Goal: Transaction & Acquisition: Purchase product/service

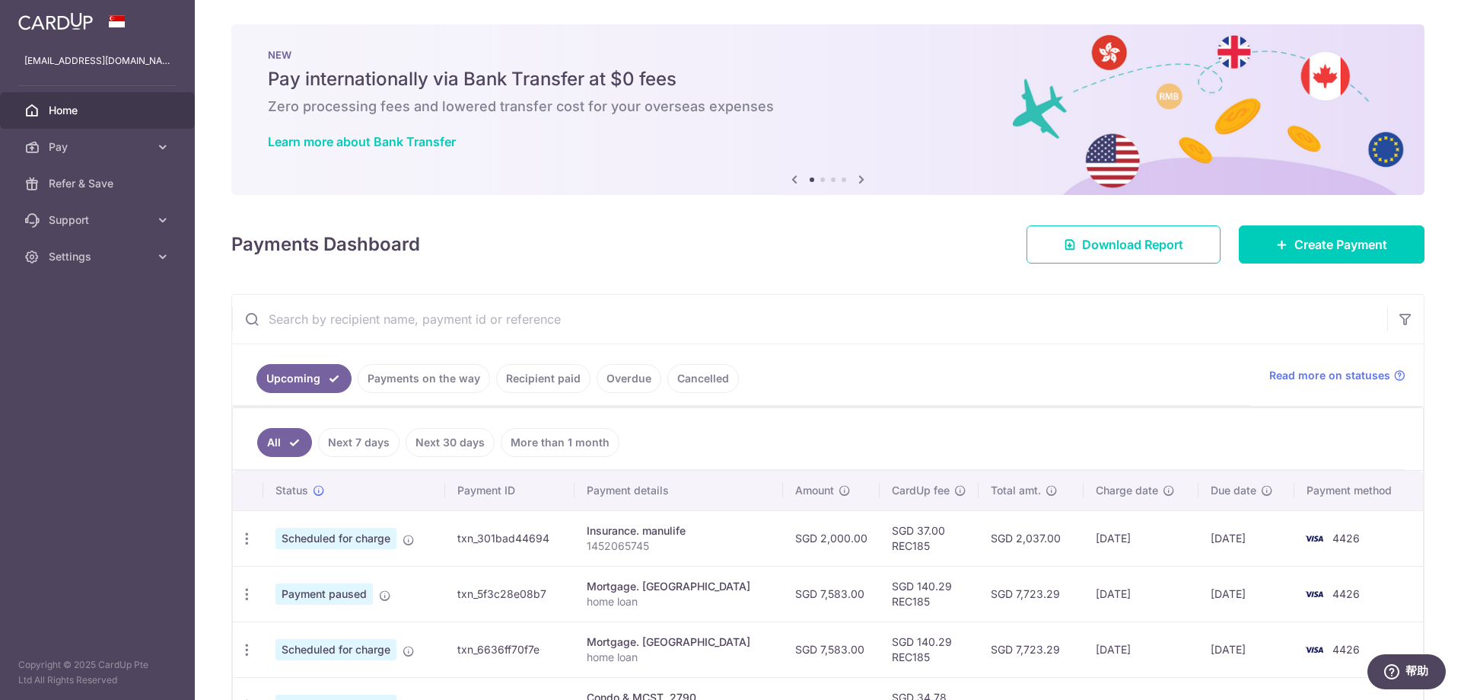
click at [432, 378] on link "Payments on the way" at bounding box center [424, 378] width 132 height 29
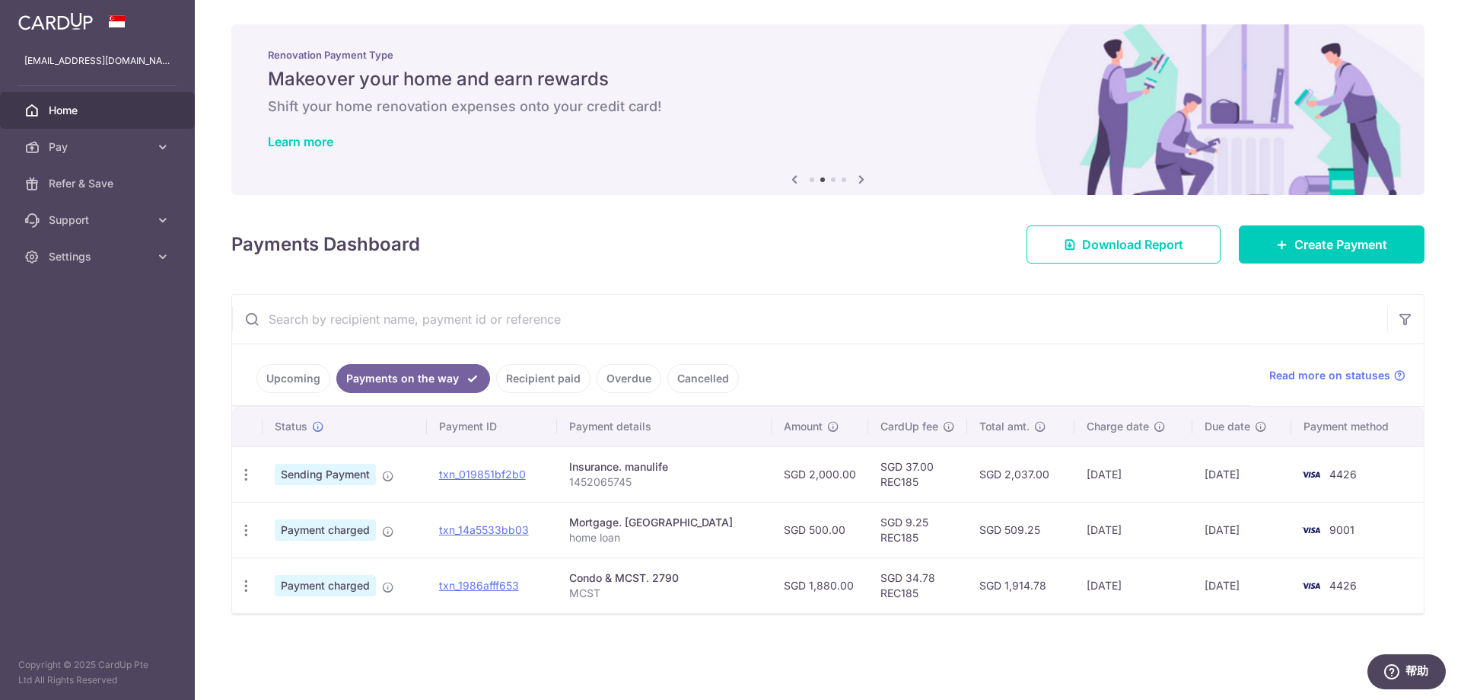
click at [525, 381] on link "Recipient paid" at bounding box center [543, 378] width 94 height 29
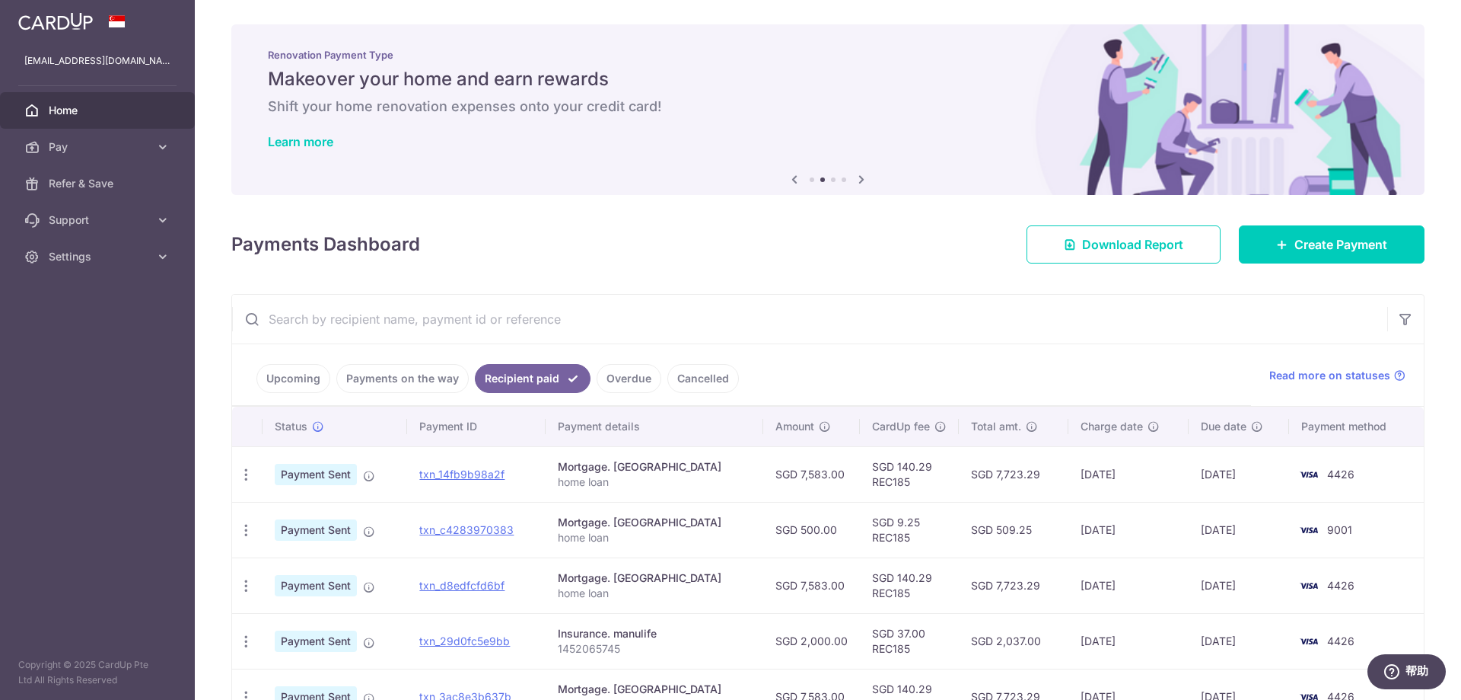
click at [612, 378] on link "Overdue" at bounding box center [629, 378] width 65 height 29
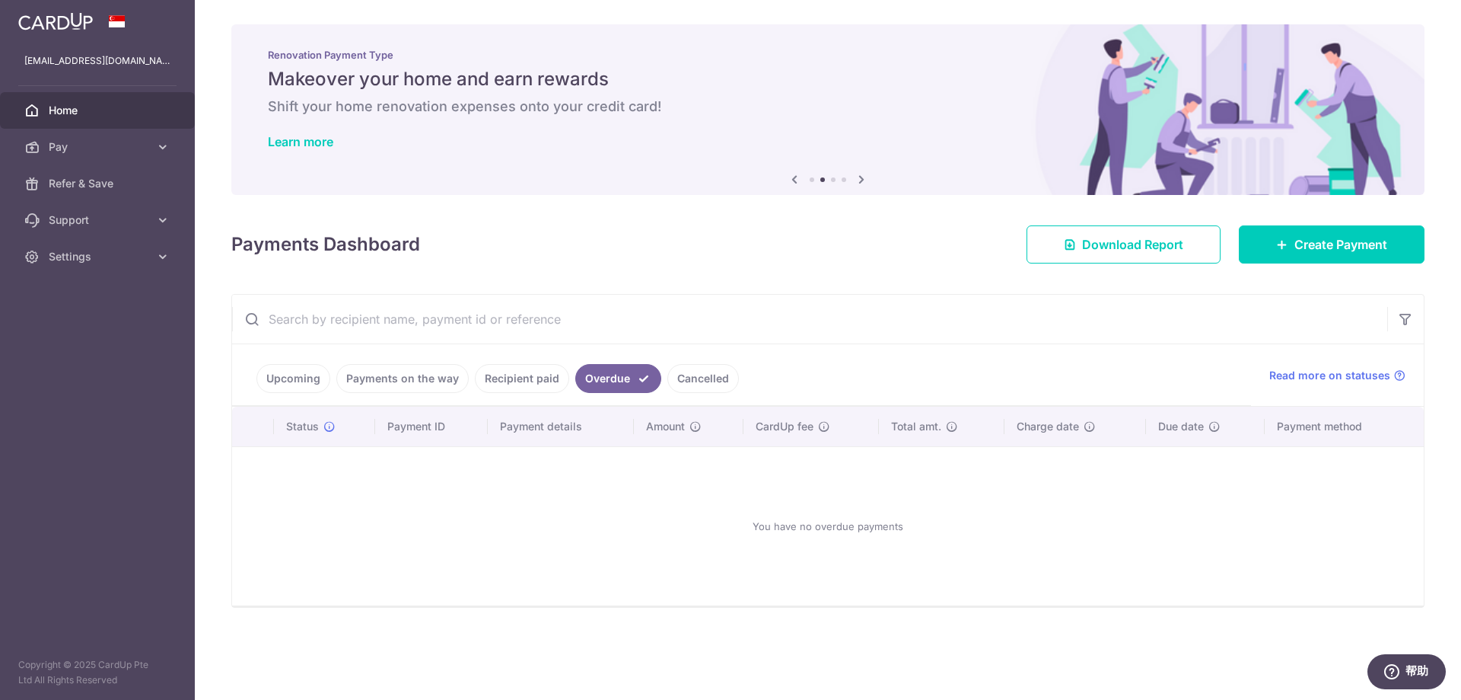
click at [684, 378] on link "Cancelled" at bounding box center [704, 378] width 72 height 29
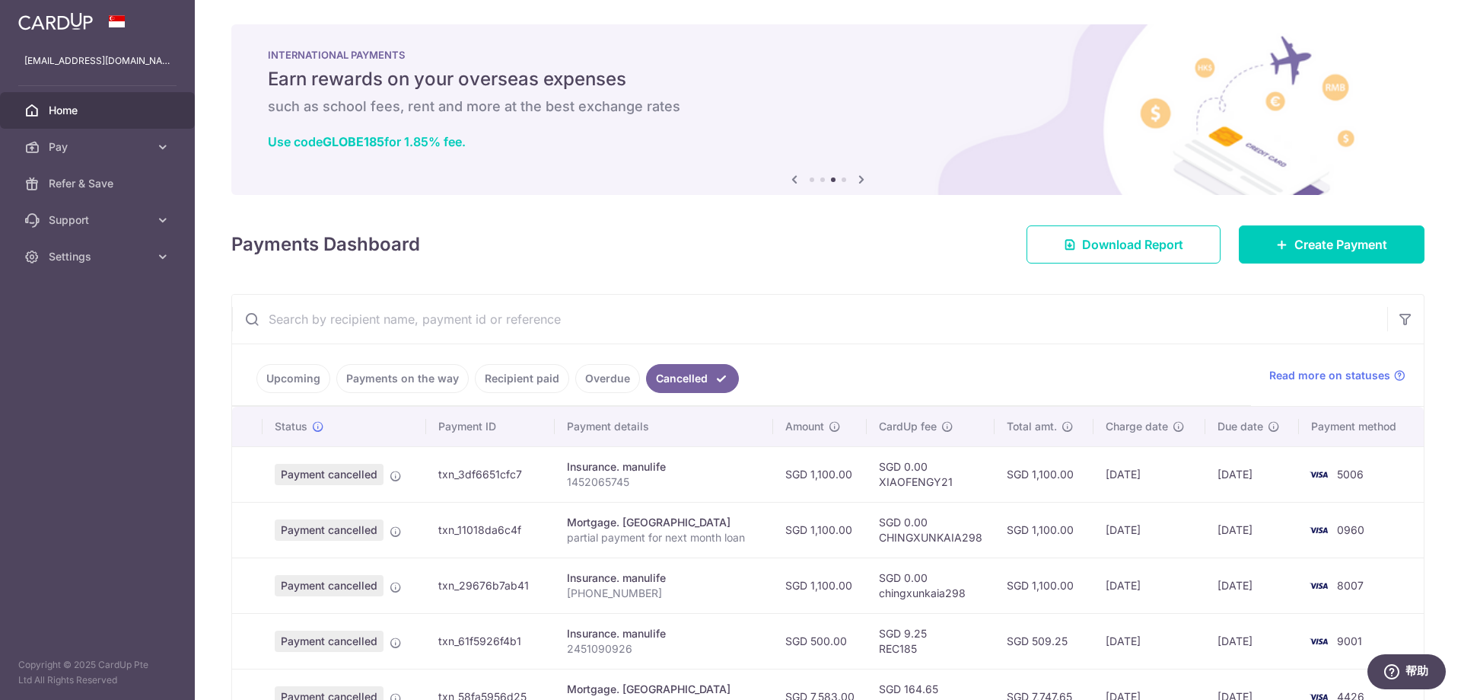
click at [313, 377] on link "Upcoming" at bounding box center [294, 378] width 74 height 29
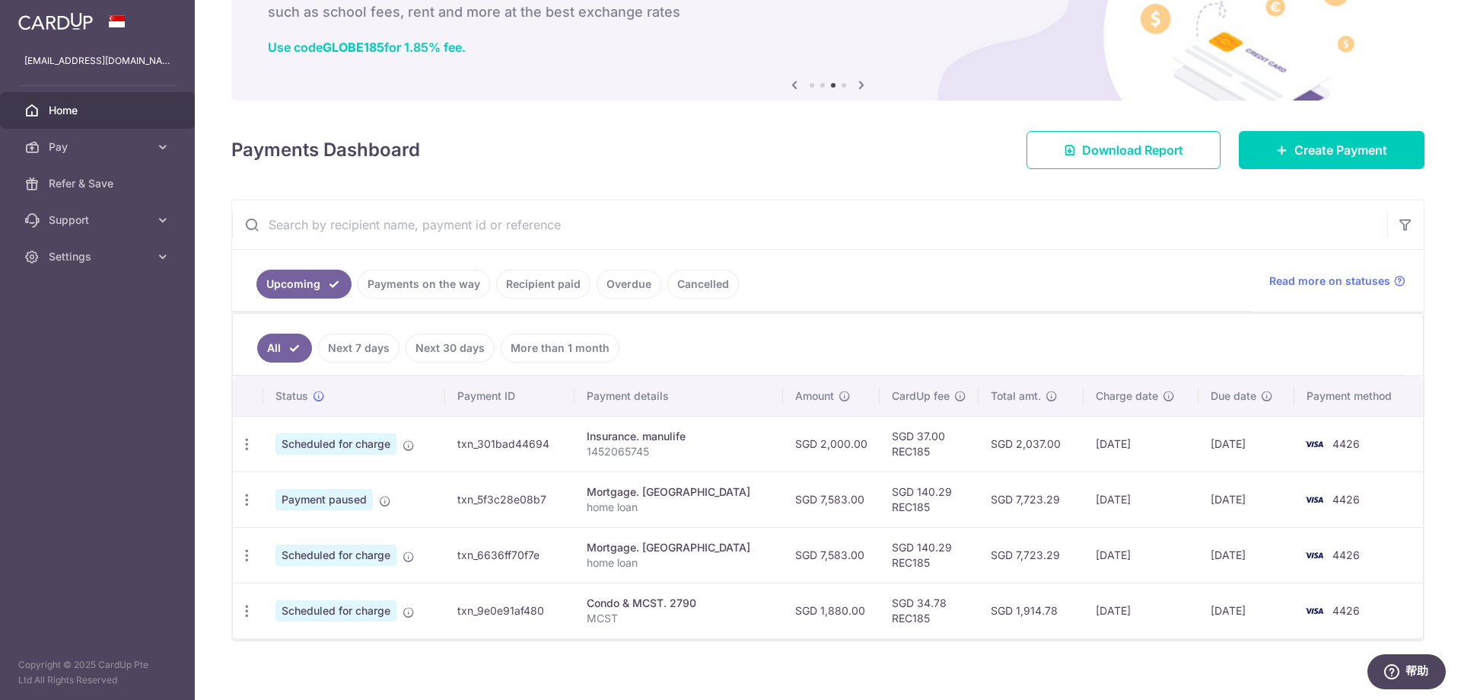
scroll to position [107, 0]
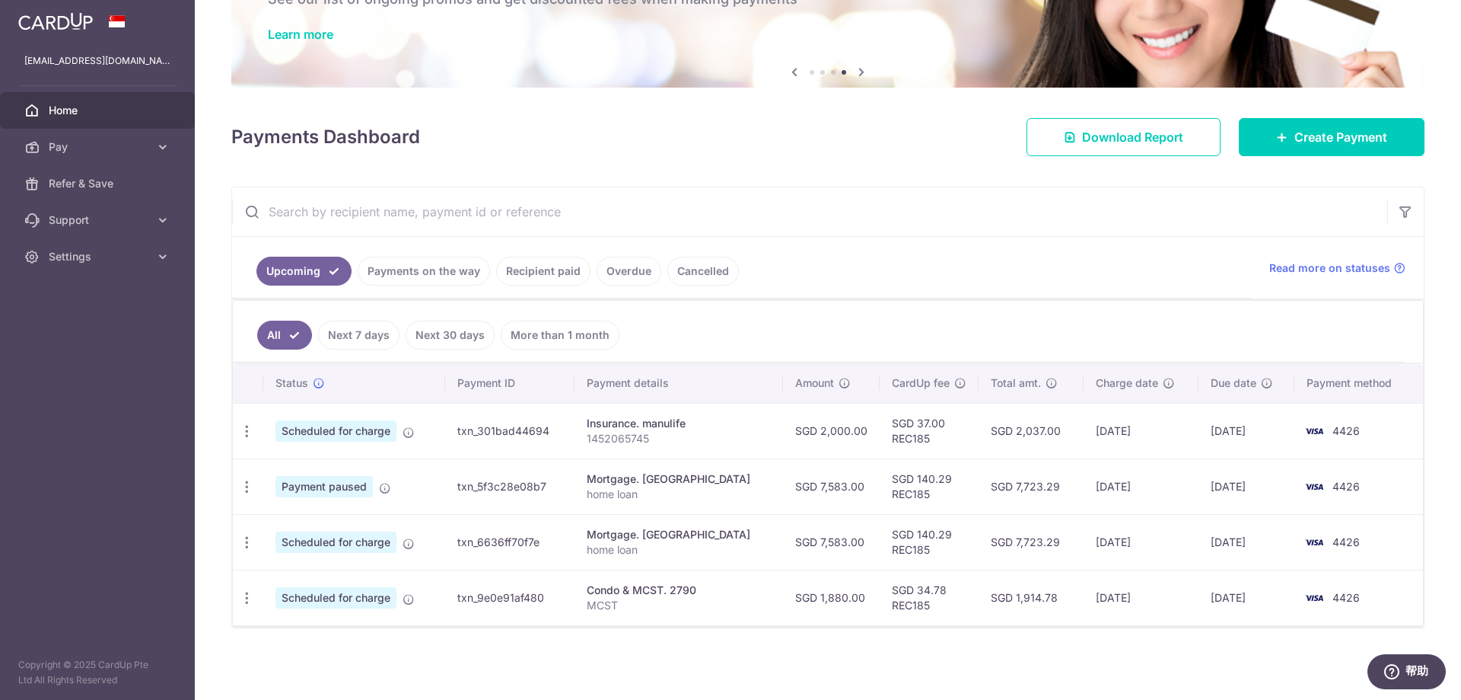
click at [407, 272] on link "Payments on the way" at bounding box center [424, 271] width 132 height 29
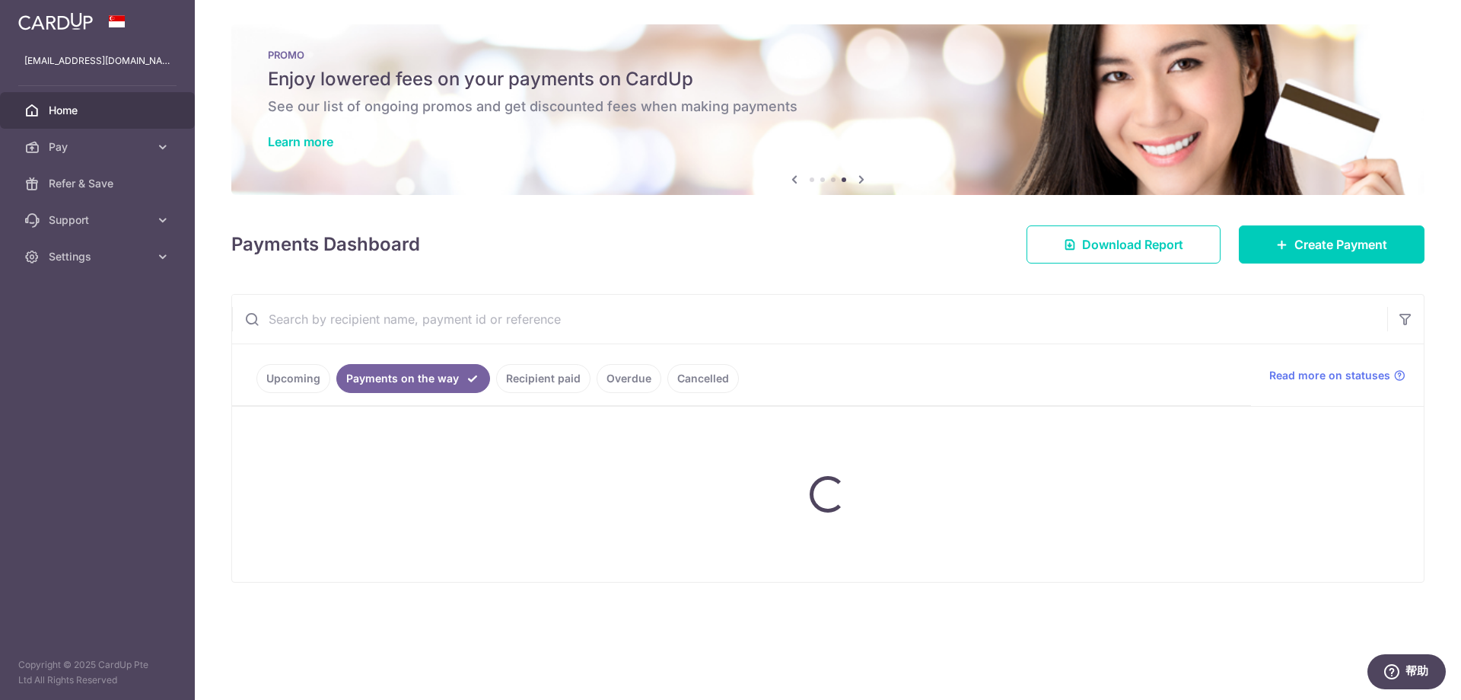
scroll to position [0, 0]
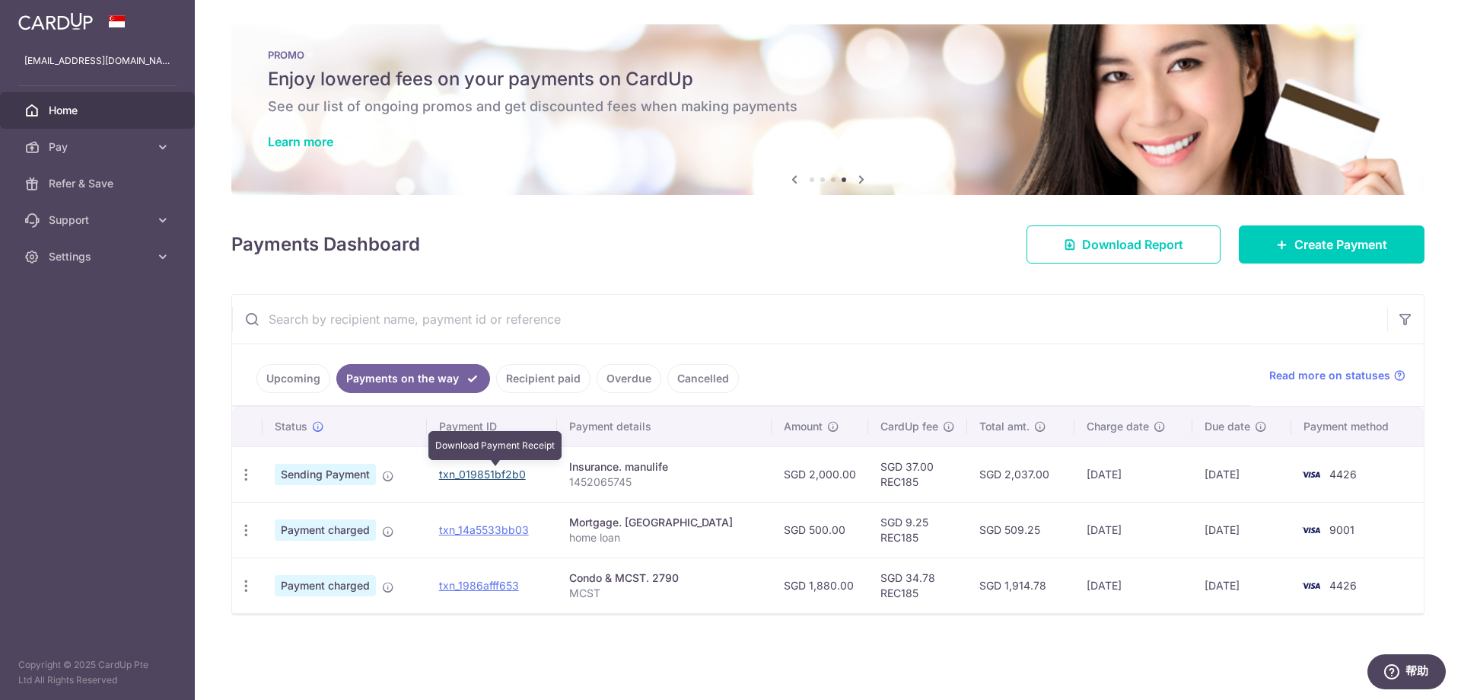
click at [490, 477] on link "txn_019851bf2b0" at bounding box center [482, 473] width 87 height 13
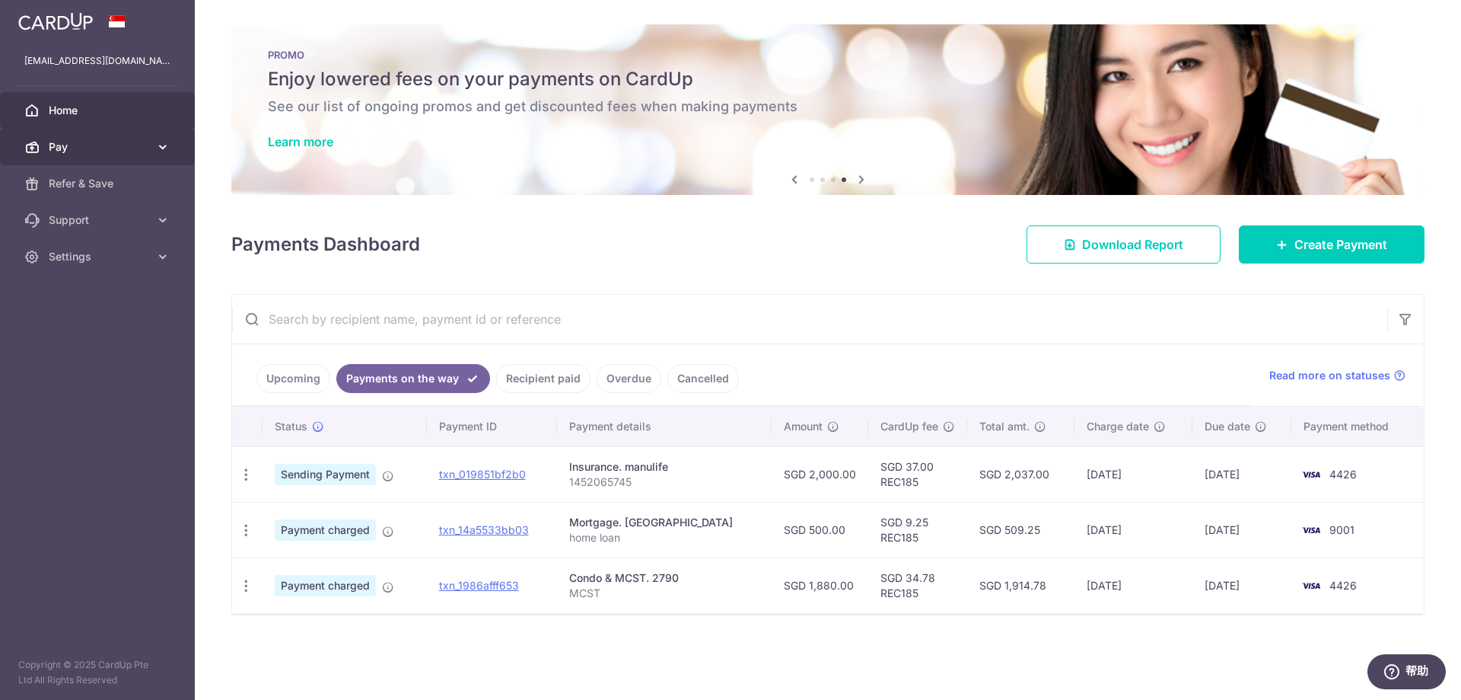
click at [63, 146] on span "Pay" at bounding box center [99, 146] width 100 height 15
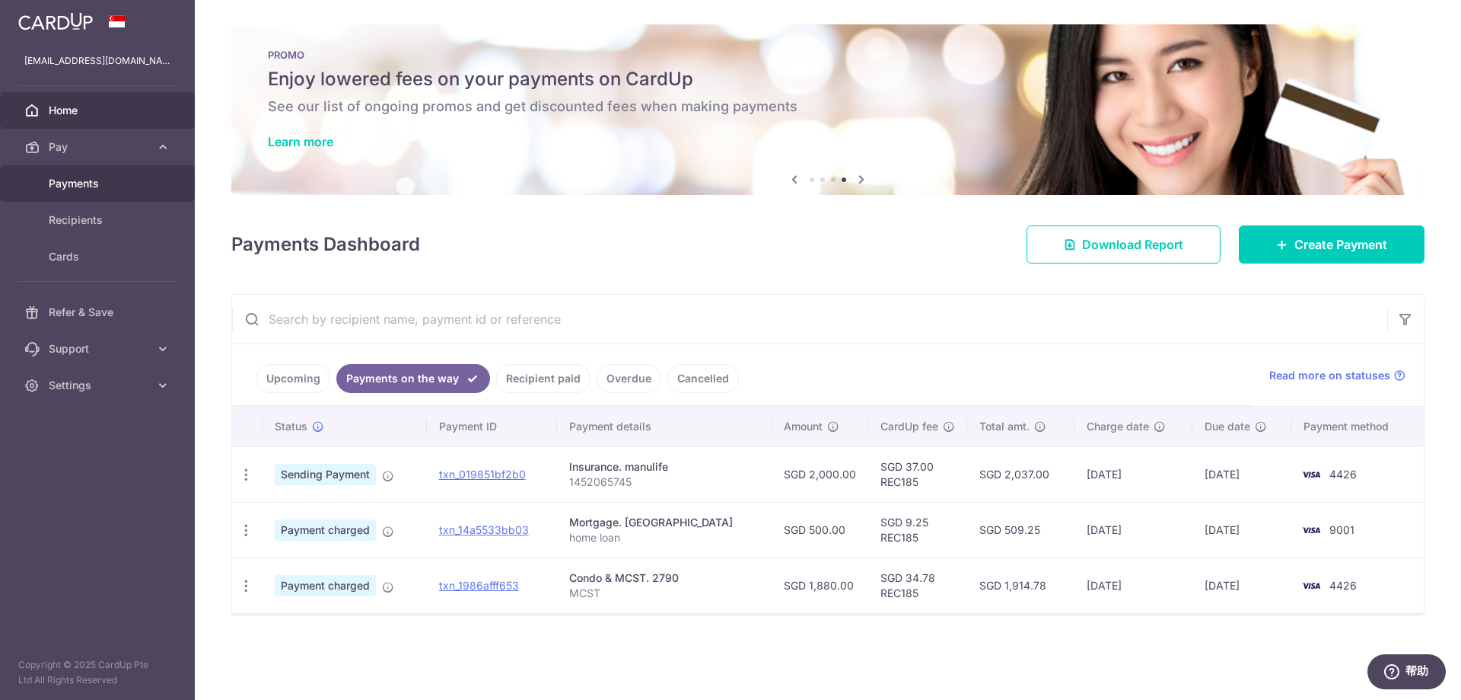
click at [96, 183] on span "Payments" at bounding box center [99, 183] width 100 height 15
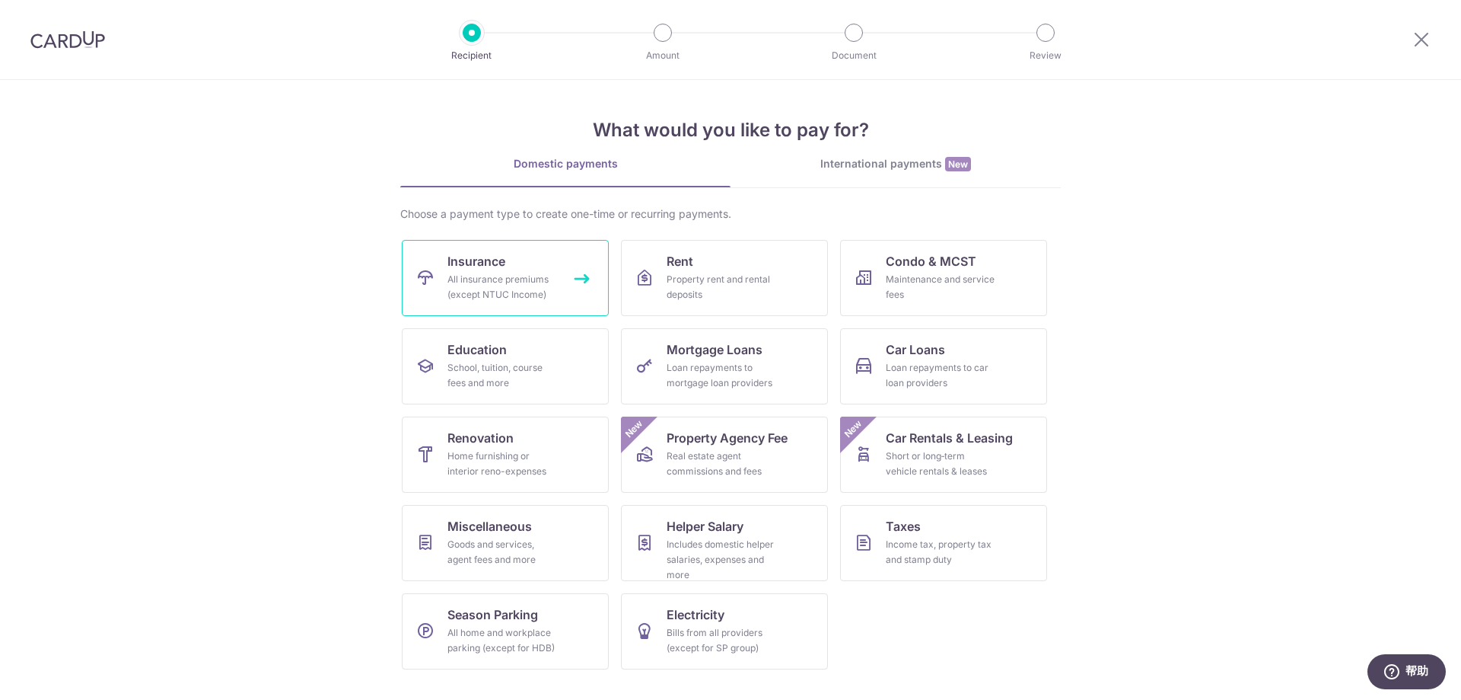
click at [492, 288] on div "All insurance premiums (except NTUC Income)" at bounding box center [503, 287] width 110 height 30
